Goal: Task Accomplishment & Management: Manage account settings

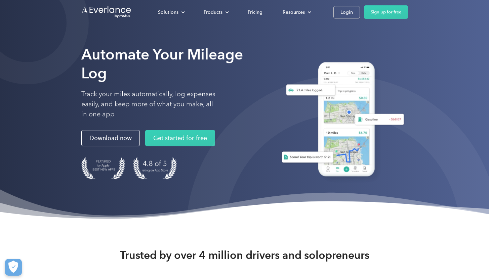
scroll to position [0, 0]
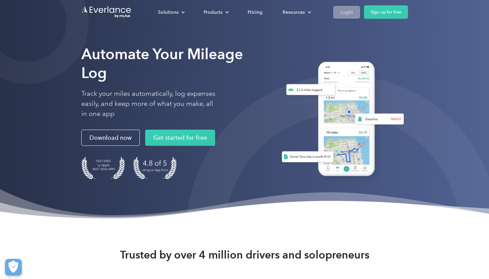
click at [342, 14] on div "Login" at bounding box center [346, 12] width 12 height 8
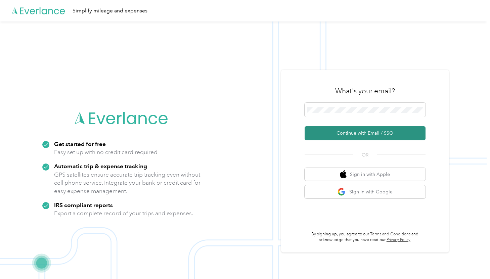
click at [346, 136] on button "Continue with Email / SSO" at bounding box center [365, 133] width 121 height 14
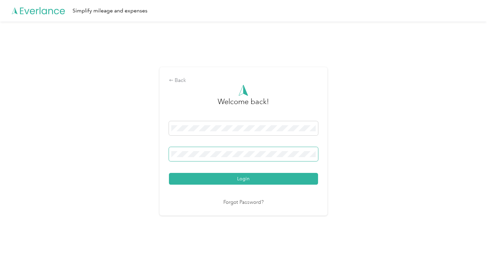
click at [169, 173] on button "Login" at bounding box center [243, 179] width 149 height 12
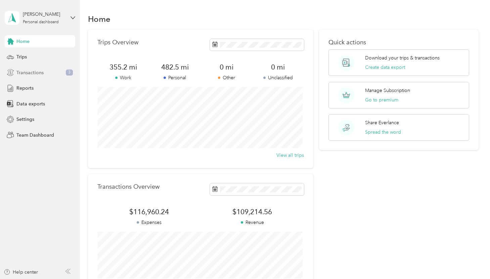
click at [35, 70] on span "Transactions" at bounding box center [29, 72] width 27 height 7
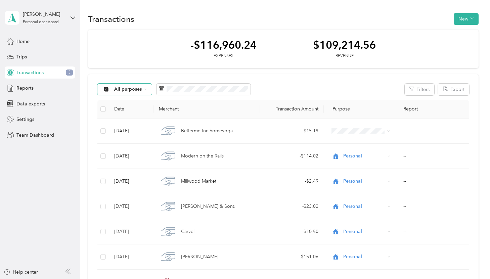
click at [122, 88] on span "All purposes" at bounding box center [128, 89] width 28 height 5
click at [127, 114] on li "Unclassified" at bounding box center [124, 113] width 54 height 12
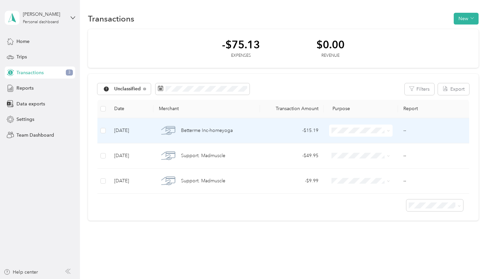
click at [338, 127] on span at bounding box center [361, 131] width 64 height 12
click at [351, 153] on span "Personal" at bounding box center [366, 155] width 42 height 7
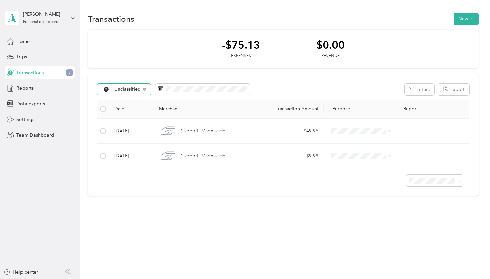
click at [144, 87] on div "Unclassified" at bounding box center [123, 89] width 53 height 11
click at [123, 104] on li "All purposes" at bounding box center [125, 102] width 56 height 12
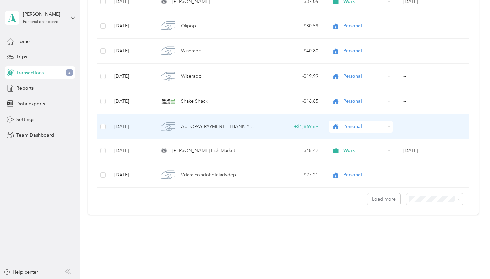
scroll to position [562, 0]
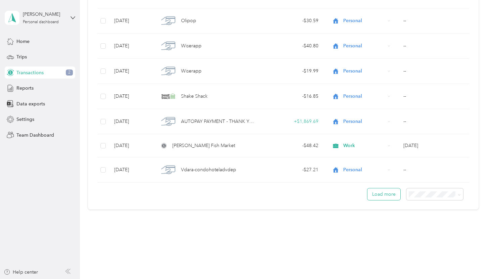
click at [377, 195] on button "Load more" at bounding box center [384, 194] width 33 height 12
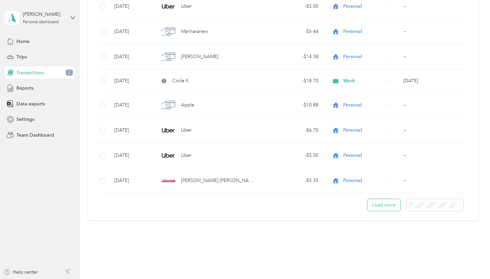
click at [375, 210] on button "Load more" at bounding box center [384, 205] width 33 height 12
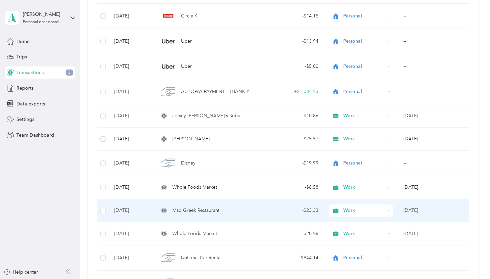
scroll to position [1366, 0]
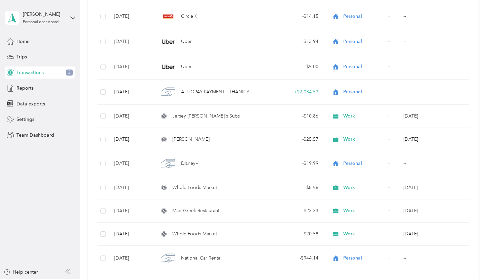
click at [43, 71] on div "Transactions 2" at bounding box center [40, 73] width 71 height 12
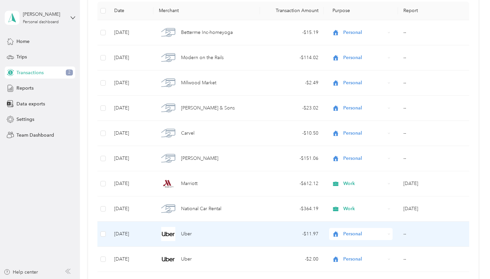
scroll to position [0, 0]
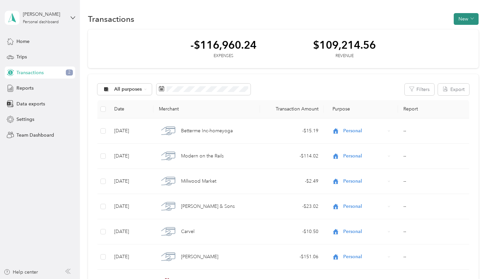
click at [471, 16] on span "button" at bounding box center [472, 19] width 3 height 6
click at [467, 30] on span "Expense" at bounding box center [463, 31] width 18 height 7
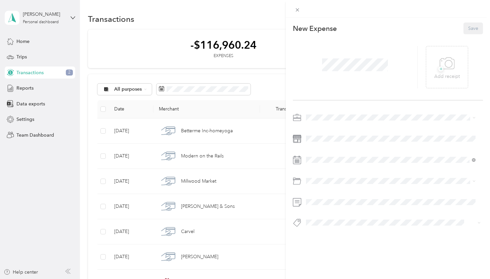
click at [390, 60] on div at bounding box center [355, 67] width 125 height 42
click at [366, 71] on span at bounding box center [355, 64] width 71 height 17
click at [332, 122] on span at bounding box center [393, 117] width 179 height 11
click at [317, 128] on span "Work" at bounding box center [313, 130] width 11 height 6
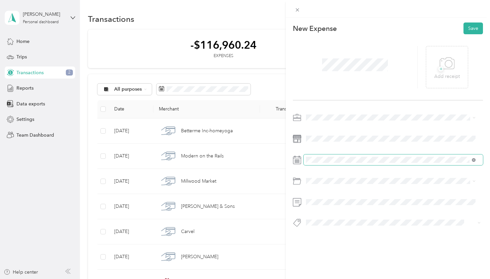
click at [473, 162] on icon at bounding box center [474, 160] width 4 height 4
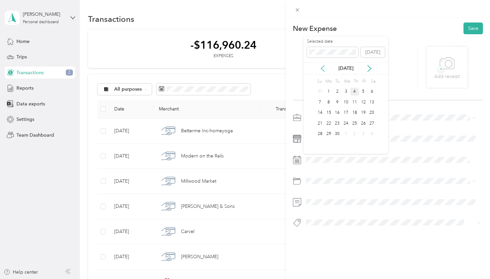
click at [320, 71] on icon at bounding box center [322, 68] width 7 height 7
click at [358, 122] on div "21" at bounding box center [354, 123] width 9 height 8
click at [342, 209] on span "Postage, Packaging, and Shipping" at bounding box center [344, 208] width 72 height 6
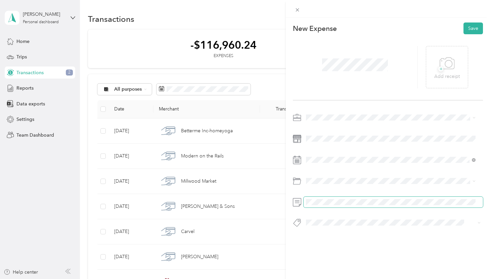
click at [320, 206] on span at bounding box center [393, 202] width 179 height 11
click at [464, 32] on button "Save" at bounding box center [473, 29] width 19 height 12
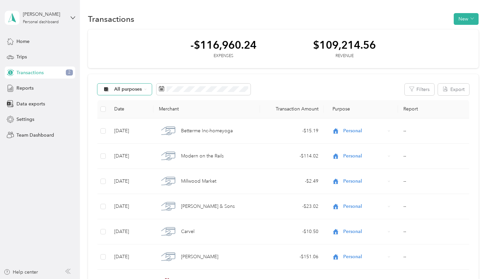
click at [117, 90] on span "All purposes" at bounding box center [128, 89] width 28 height 5
click at [119, 130] on ol "All purposes Unclassified Work Personal Other Charity Medical Moving Commute" at bounding box center [124, 143] width 54 height 94
click at [227, 86] on span at bounding box center [204, 89] width 94 height 11
click at [242, 92] on span at bounding box center [204, 89] width 94 height 11
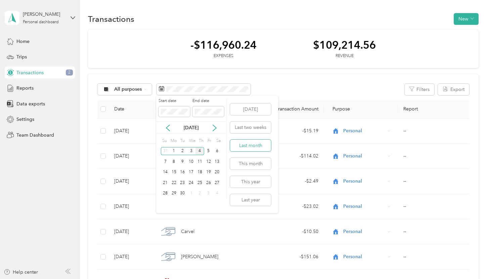
click at [248, 145] on button "Last month" at bounding box center [250, 146] width 41 height 12
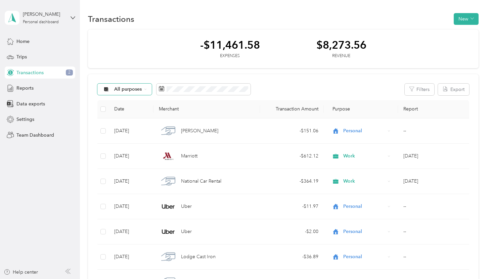
click at [129, 91] on span "All purposes" at bounding box center [128, 89] width 28 height 5
click at [128, 130] on ol "All purposes Unclassified Work Personal Other Charity Medical Moving Commute" at bounding box center [124, 140] width 54 height 94
click at [116, 89] on span "All purposes" at bounding box center [128, 89] width 28 height 5
click at [125, 121] on li "Work" at bounding box center [124, 125] width 54 height 12
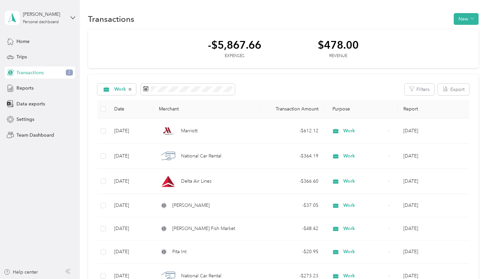
click at [112, 33] on div "-$5,867.66 Expenses $478.00 Revenue" at bounding box center [283, 49] width 390 height 39
click at [27, 21] on div "Personal dashboard" at bounding box center [41, 22] width 36 height 4
click at [23, 60] on div "You’re signed in as [EMAIL_ADDRESS][DOMAIN_NAME] Log out" at bounding box center [75, 47] width 141 height 38
click at [35, 15] on div "[PERSON_NAME]" at bounding box center [44, 14] width 42 height 7
click at [27, 56] on div "Log out" at bounding box center [75, 55] width 132 height 12
